Goal: Communication & Community: Answer question/provide support

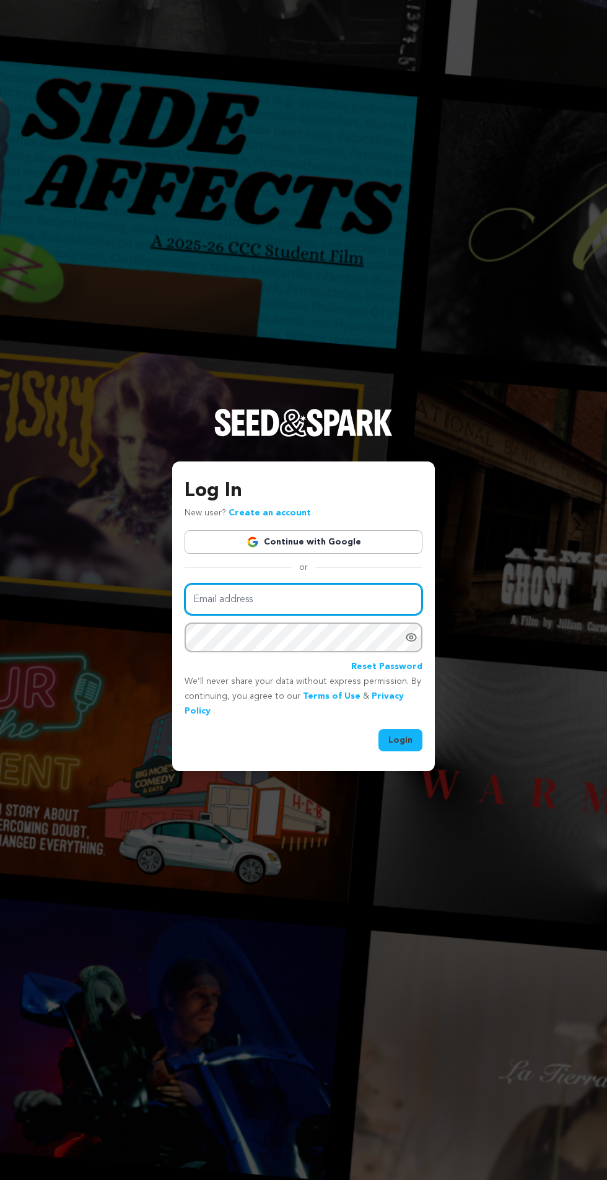
click at [280, 615] on input "Email address" at bounding box center [304, 599] width 238 height 32
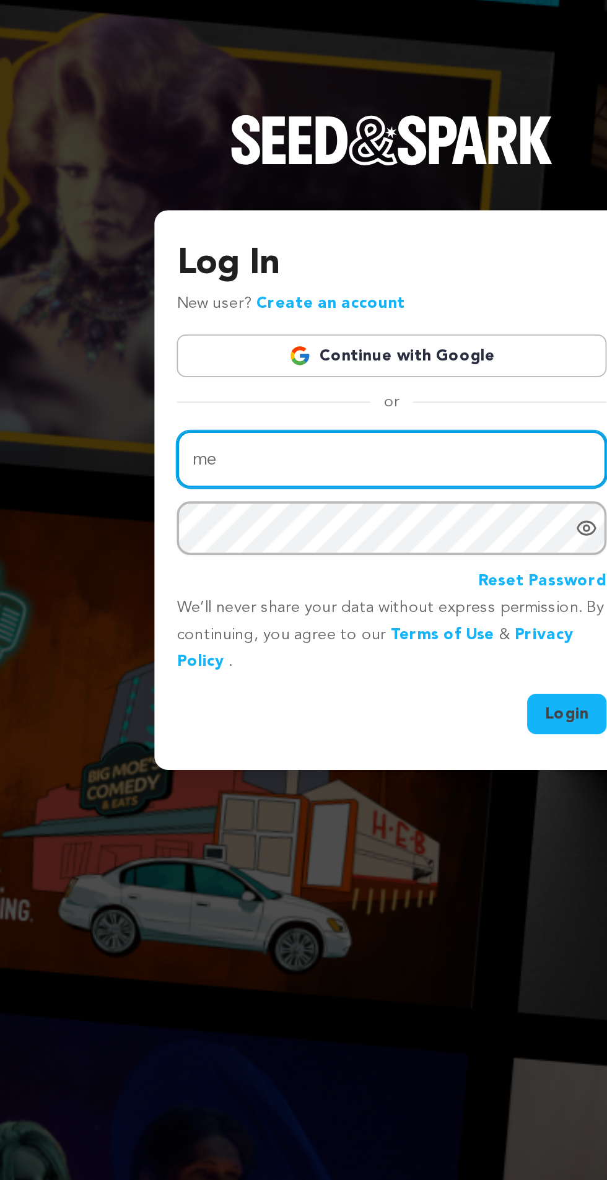
type input "messixani@gmail.com"
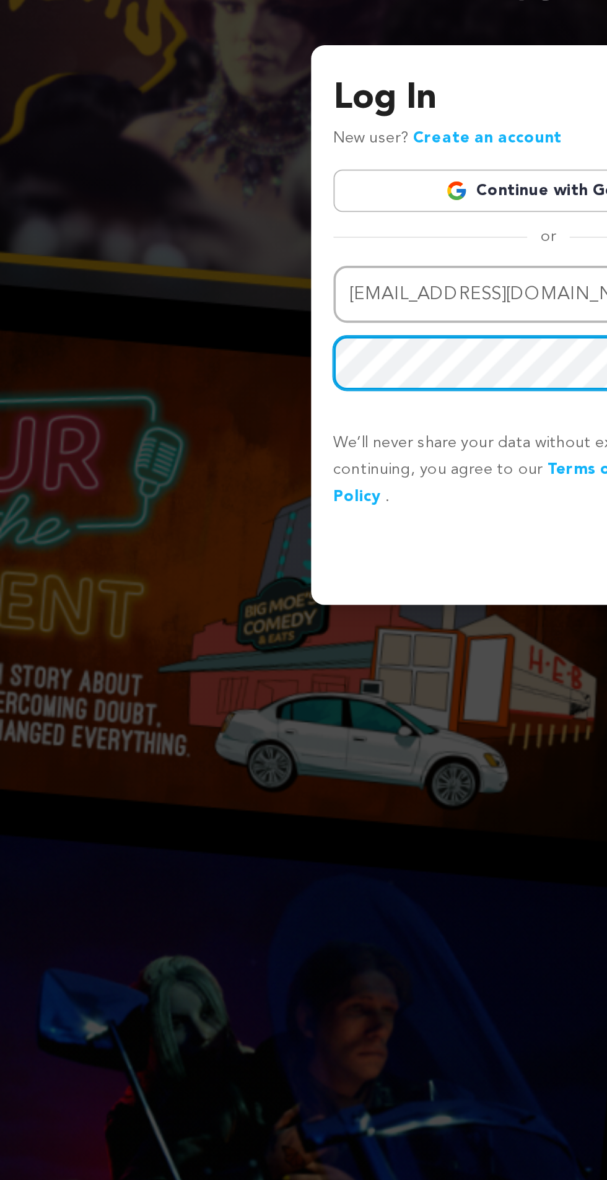
scroll to position [7, 0]
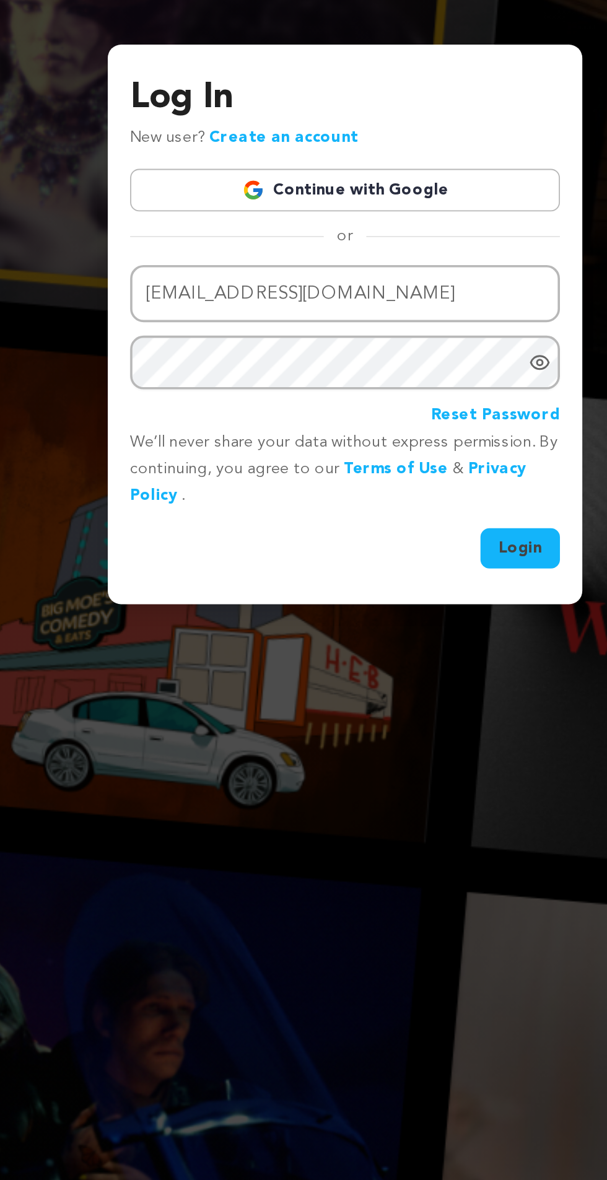
click at [415, 643] on icon "Show password as plain text. Warning: this will display your password on the sc…" at bounding box center [411, 637] width 12 height 12
click at [407, 751] on button "Login" at bounding box center [400, 740] width 44 height 22
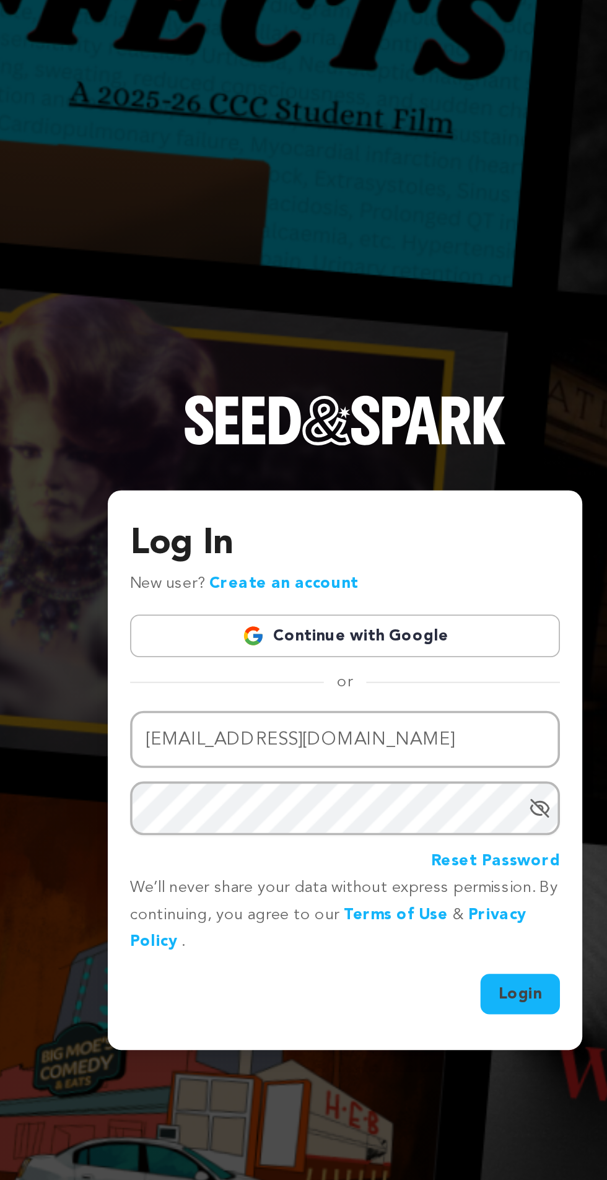
click at [440, 509] on div "Log In New user? Create an account Continue with Google or Email address messix…" at bounding box center [303, 590] width 607 height 1180
click at [441, 508] on div "Log In New user? Create an account Continue with Google or Email address messix…" at bounding box center [303, 590] width 607 height 1180
click at [440, 514] on div "Log In New user? Create an account Continue with Google or Email address messix…" at bounding box center [303, 590] width 607 height 1180
click at [437, 511] on div "Log In New user? Create an account Continue with Google or Email address messix…" at bounding box center [303, 590] width 607 height 1180
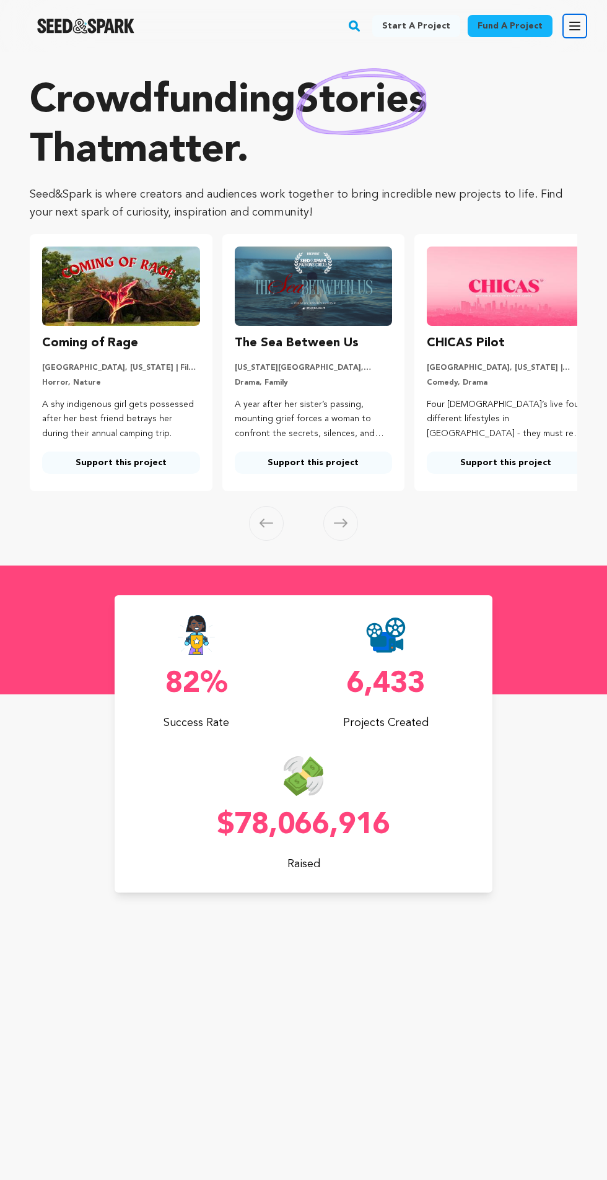
click at [578, 29] on icon "button" at bounding box center [575, 25] width 10 height 7
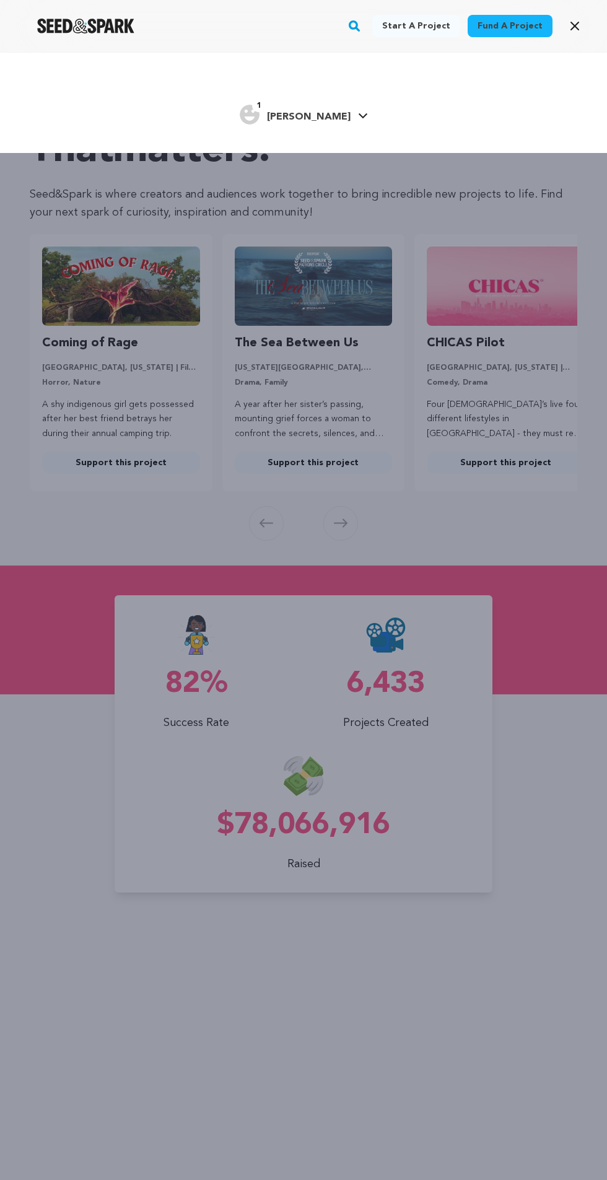
click at [358, 116] on icon at bounding box center [362, 115] width 9 height 5
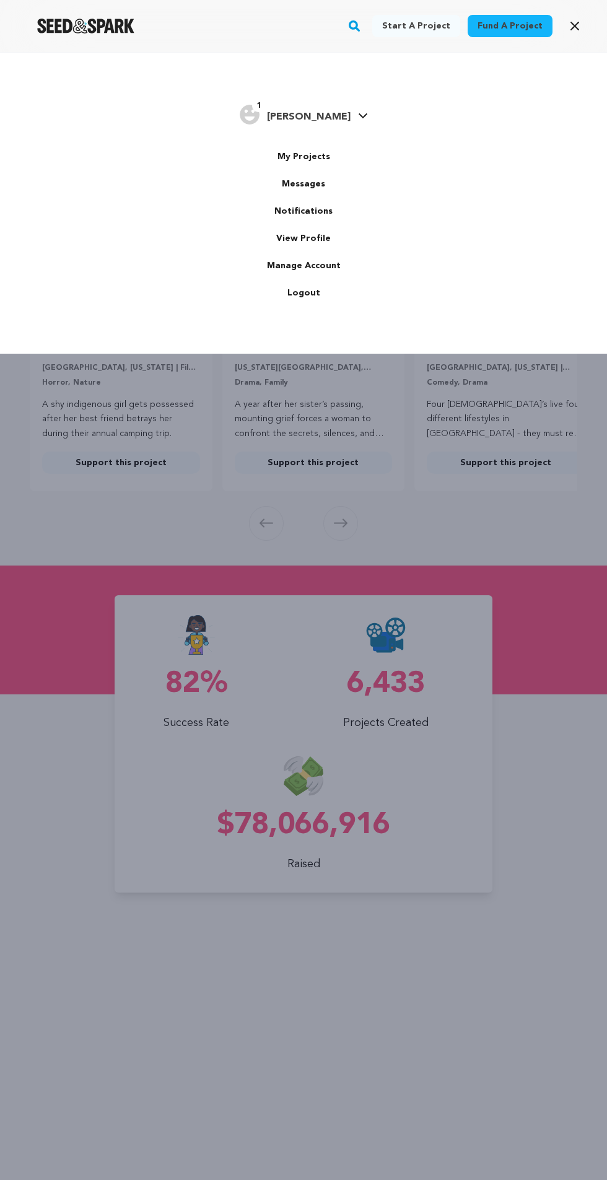
click at [315, 191] on link "Messages" at bounding box center [303, 183] width 139 height 27
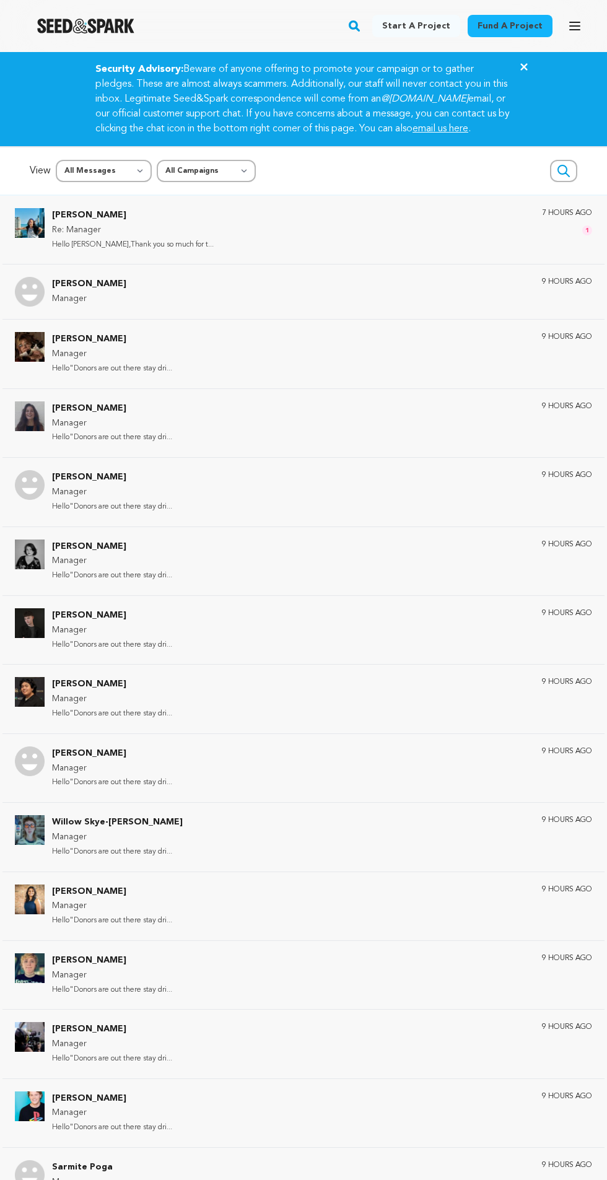
click at [132, 252] on p "Hello Sarah,Thank you so much for t..." at bounding box center [133, 245] width 162 height 14
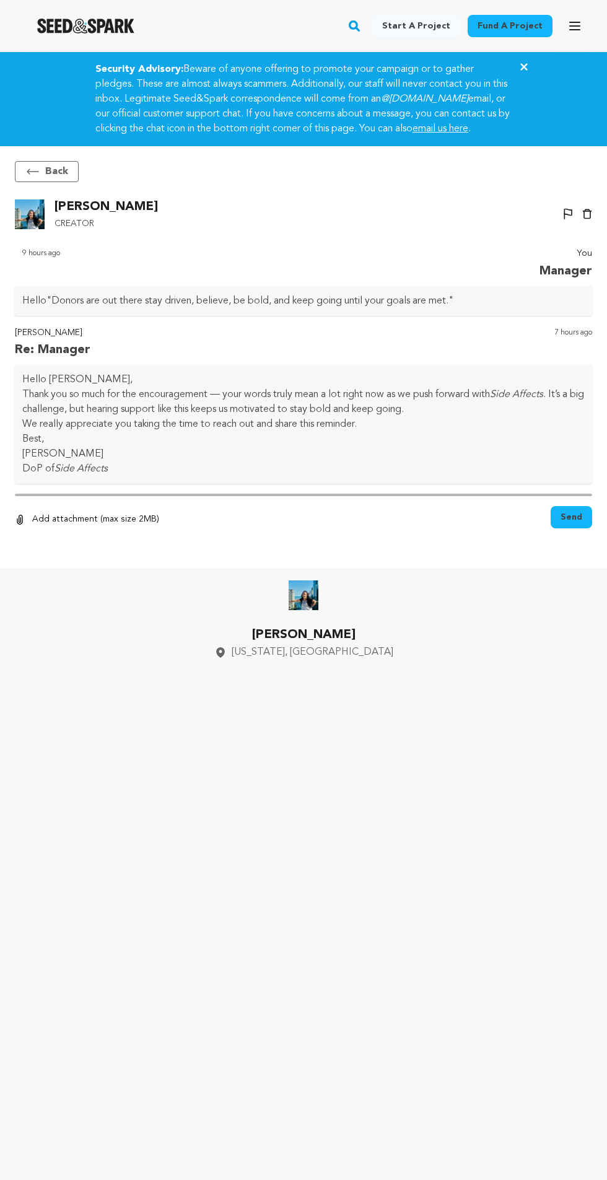
scroll to position [105, 0]
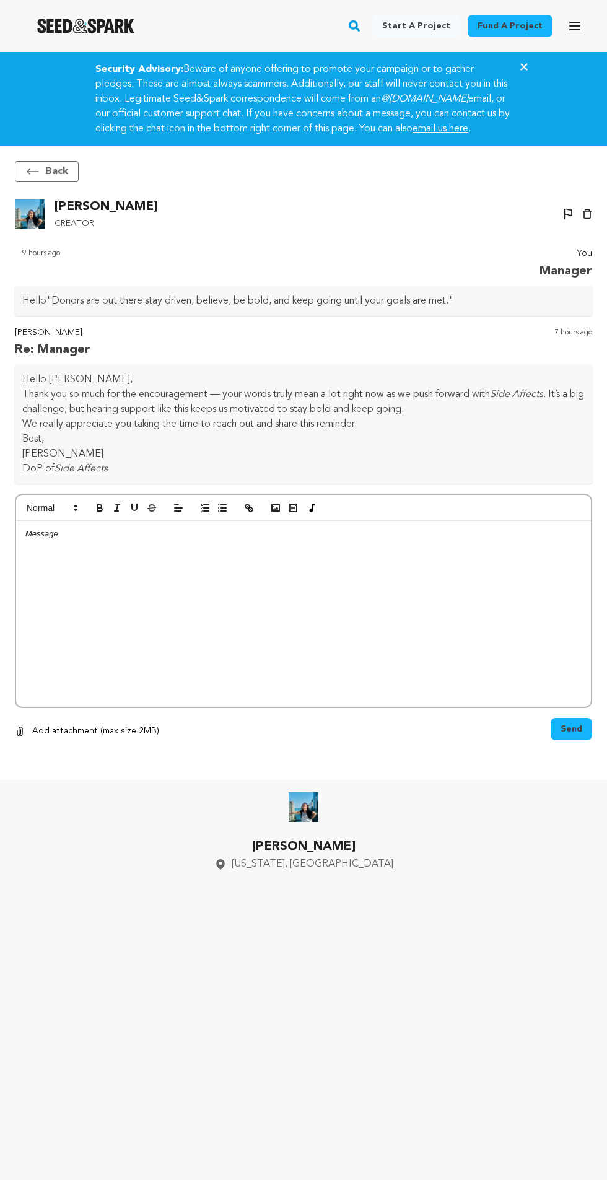
click at [316, 565] on div at bounding box center [303, 614] width 575 height 186
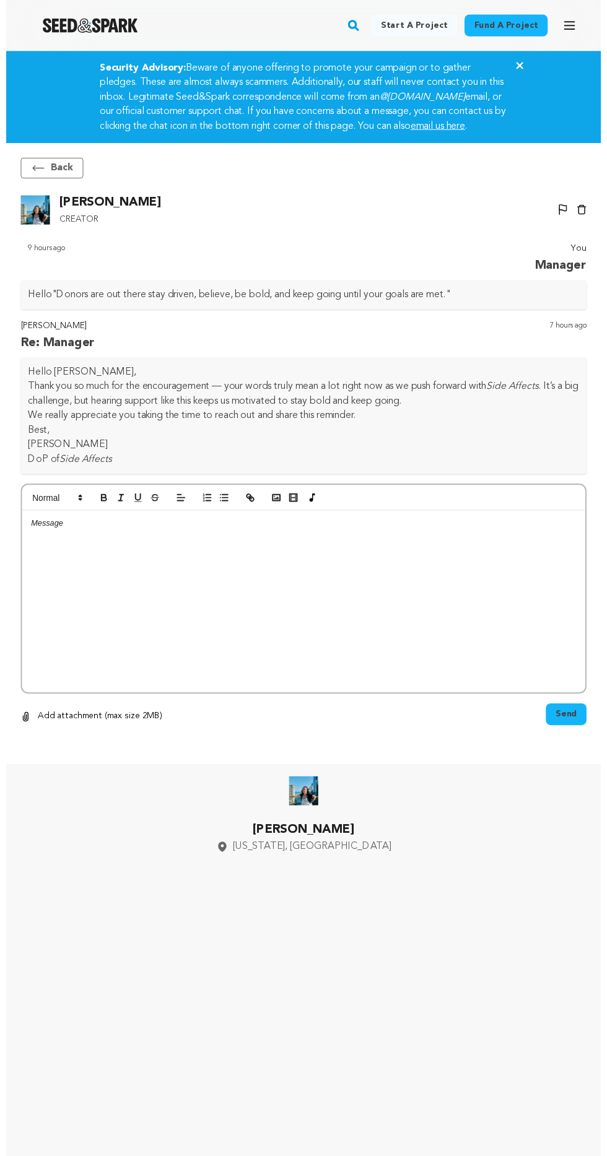
scroll to position [82, 0]
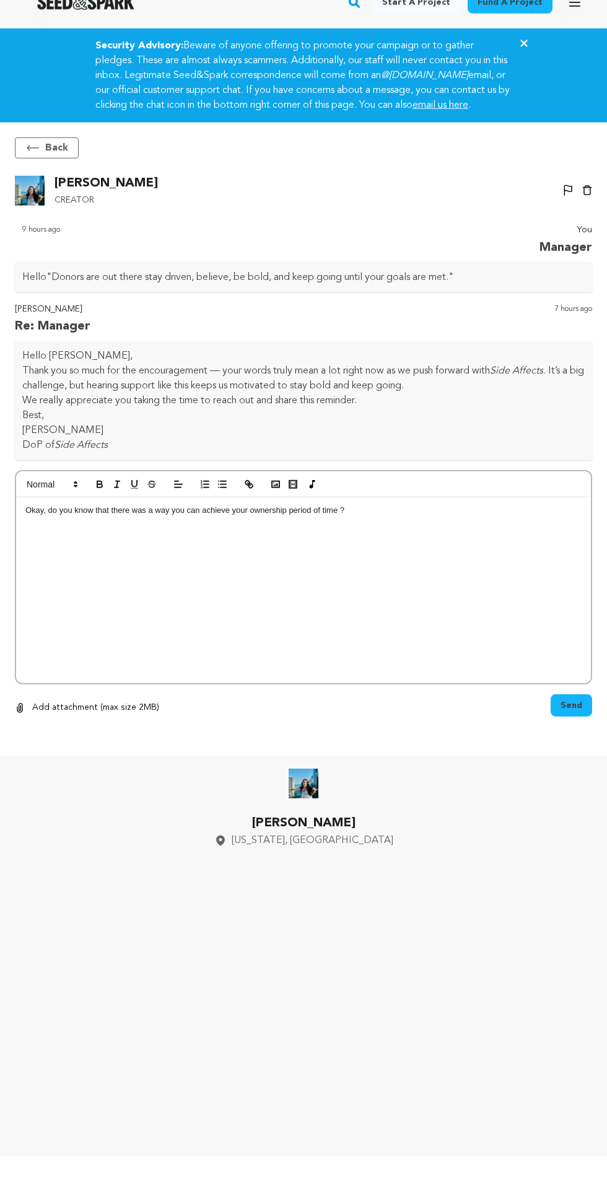
click at [585, 718] on button "Send" at bounding box center [571, 729] width 41 height 22
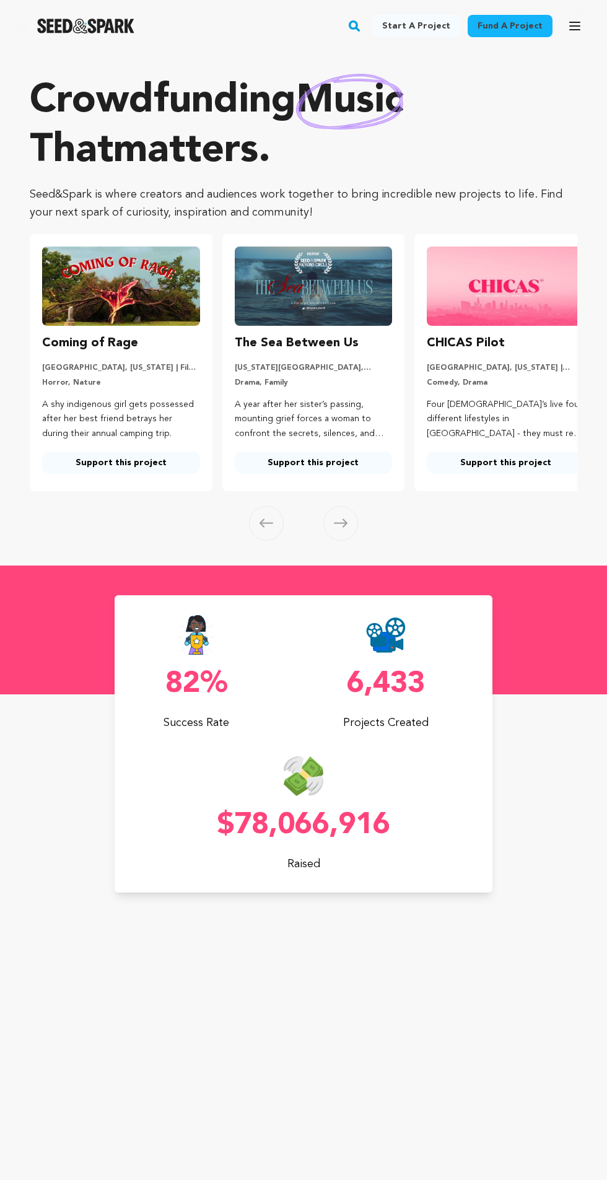
click at [498, 27] on link "Fund a project" at bounding box center [510, 26] width 85 height 22
click at [494, 25] on link "Fund a project" at bounding box center [510, 26] width 85 height 22
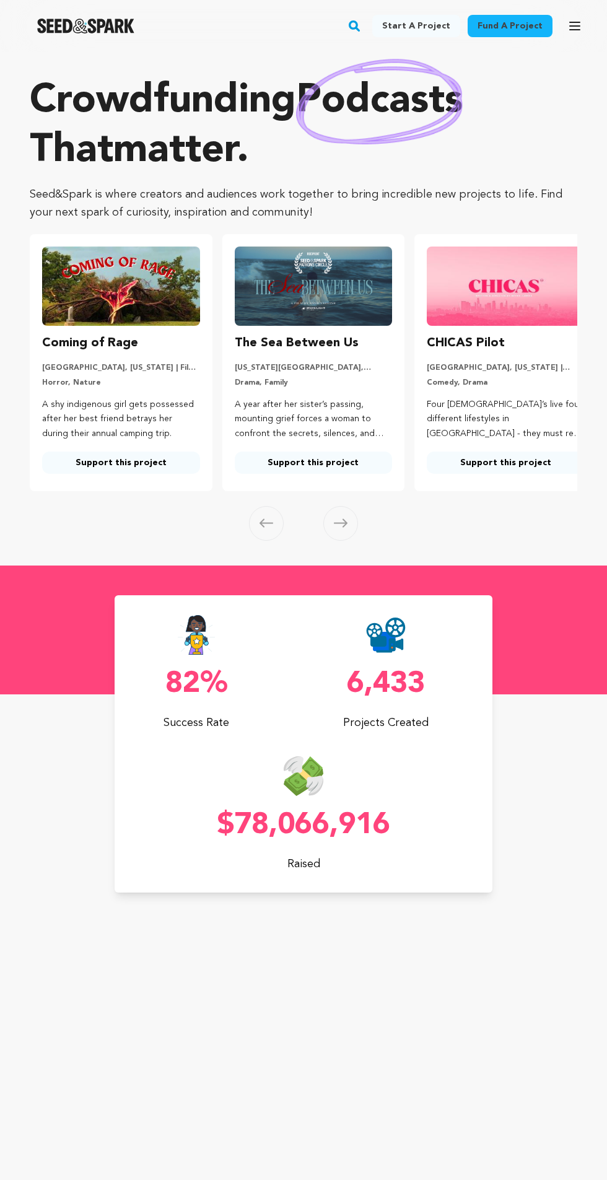
click at [491, 23] on link "Fund a project" at bounding box center [510, 26] width 85 height 22
click at [491, 28] on link "Fund a project" at bounding box center [510, 26] width 85 height 22
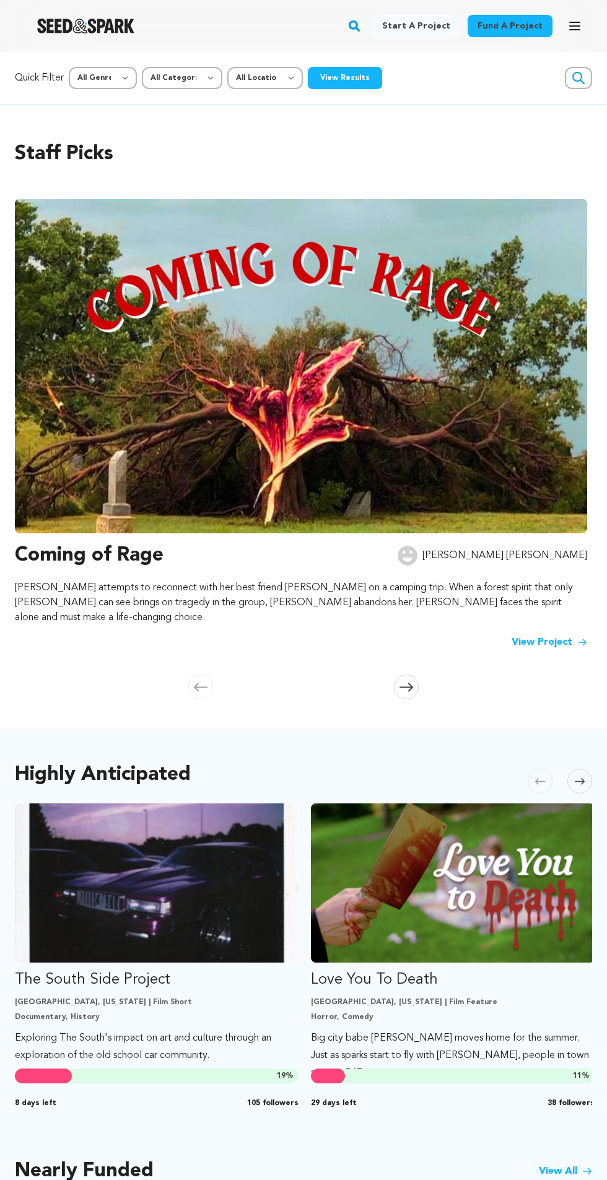
click at [505, 28] on link "Fund a project" at bounding box center [510, 26] width 85 height 22
click at [519, 27] on link "Fund a project" at bounding box center [510, 26] width 85 height 22
click at [528, 23] on link "Fund a project" at bounding box center [510, 26] width 85 height 22
click at [417, 23] on link "Start a project" at bounding box center [416, 26] width 88 height 22
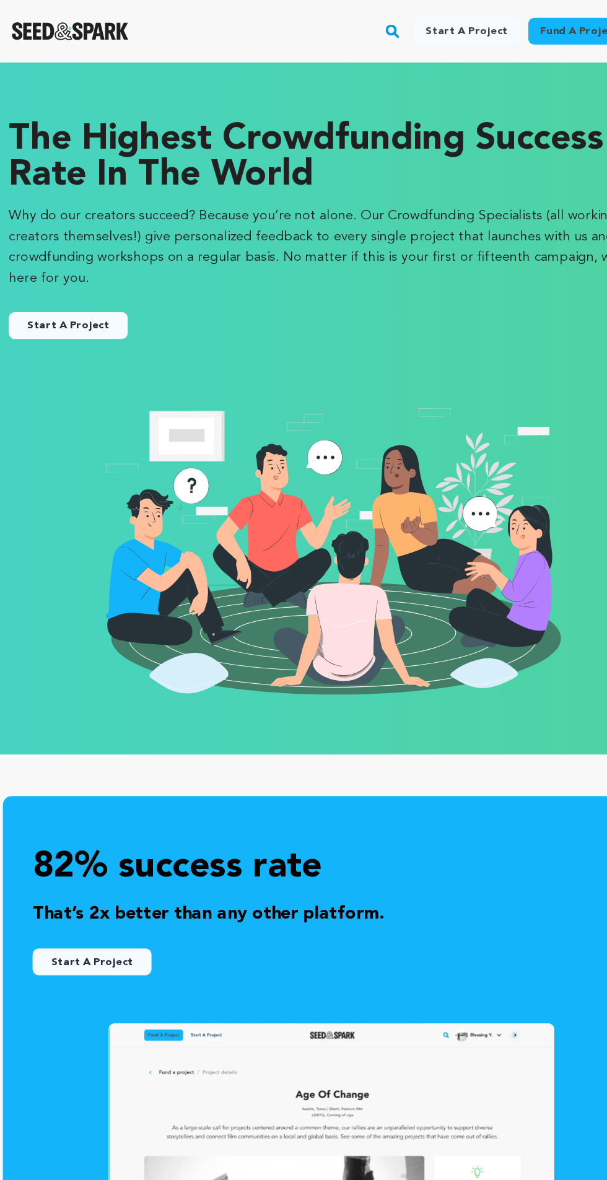
click at [452, 19] on link "Start a project" at bounding box center [416, 26] width 88 height 22
click at [477, 24] on link "Fund a project" at bounding box center [510, 26] width 85 height 22
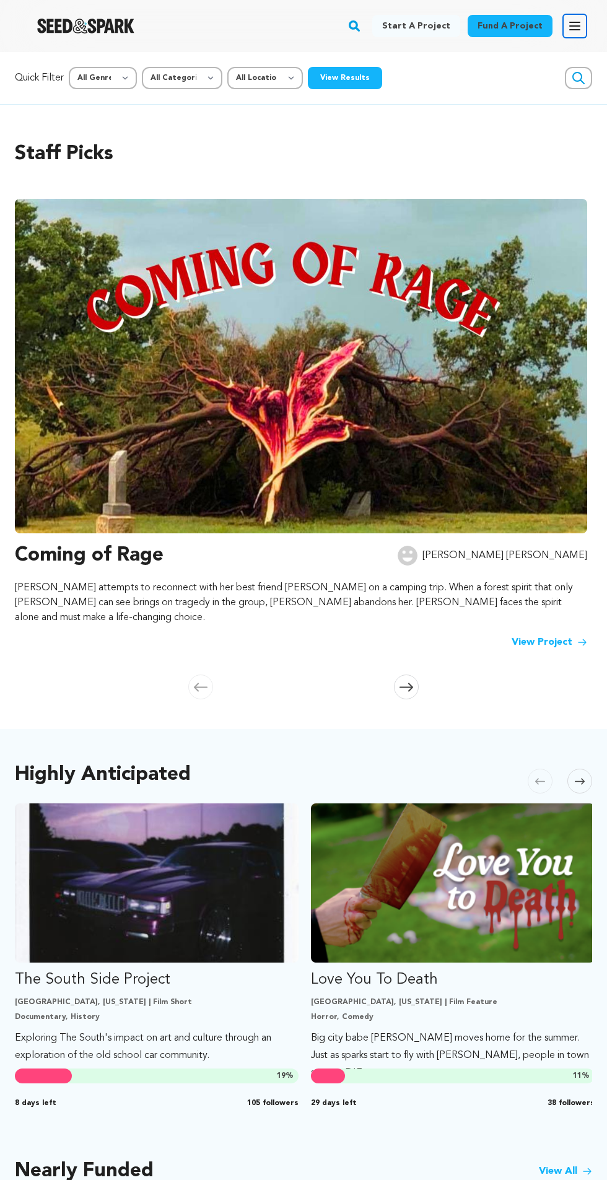
click at [567, 27] on icon "button" at bounding box center [574, 26] width 15 height 15
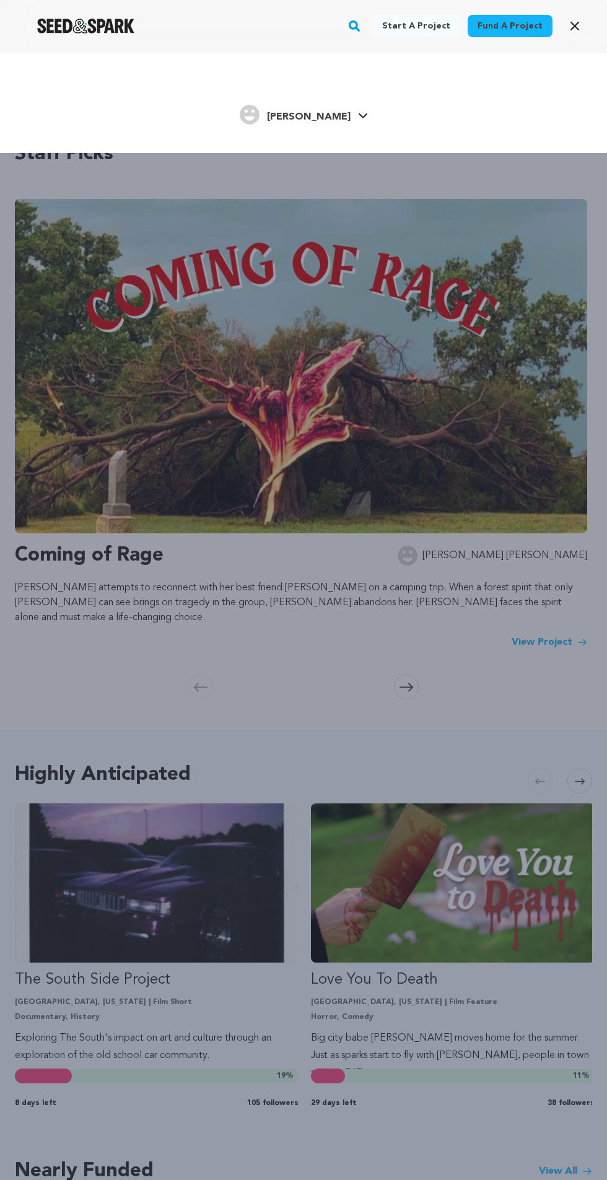
click at [526, 25] on link "Fund a project" at bounding box center [510, 26] width 85 height 22
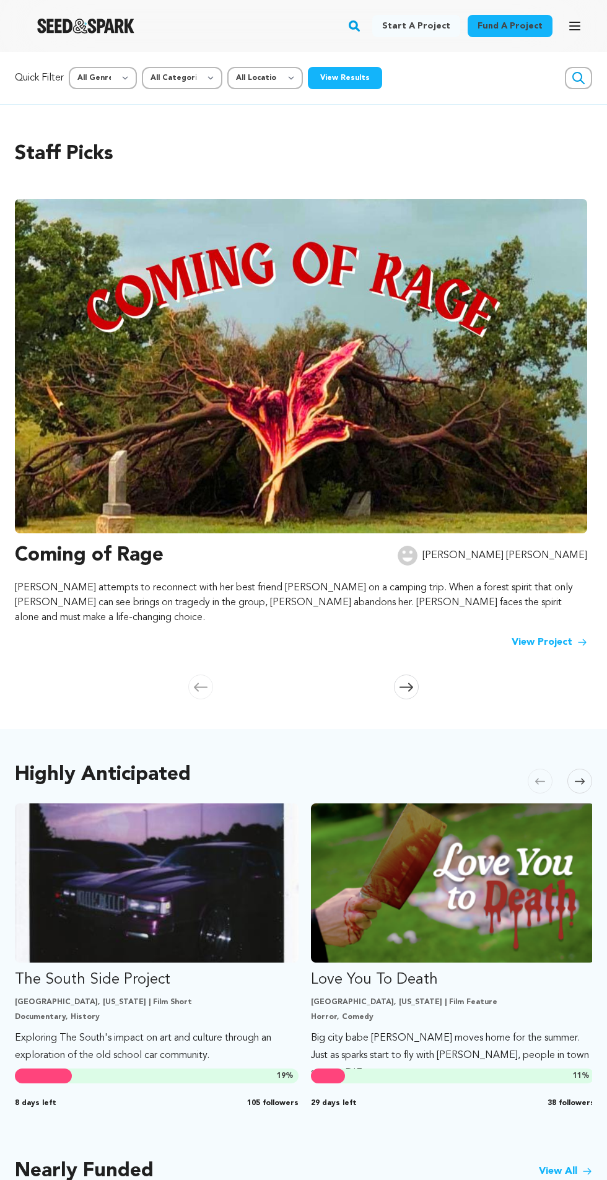
click at [508, 21] on link "Fund a project" at bounding box center [510, 26] width 85 height 22
